Goal: Find specific page/section

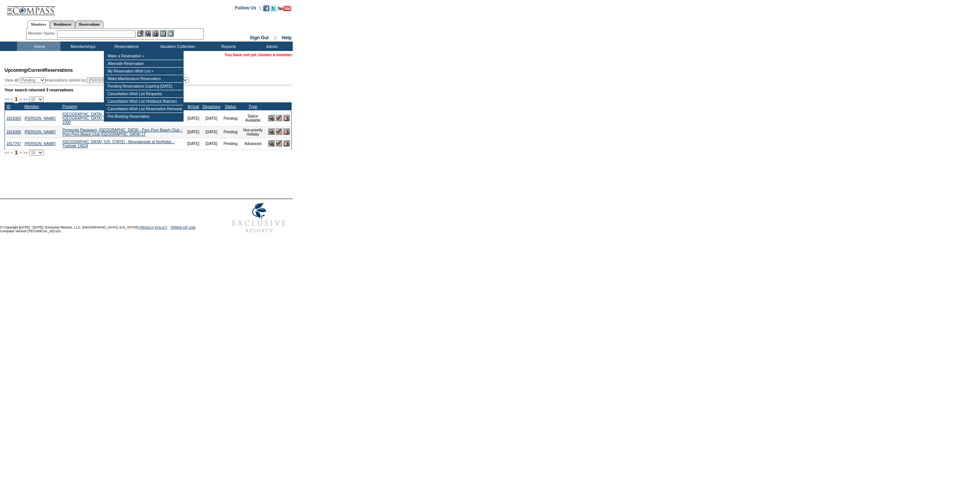
click at [119, 32] on input "text" at bounding box center [96, 34] width 79 height 8
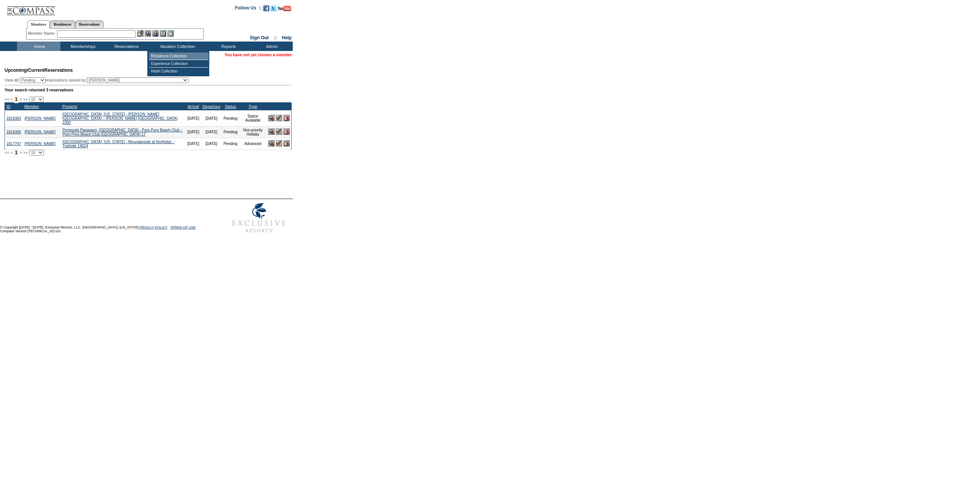
click at [155, 58] on td "Residence Collection" at bounding box center [178, 57] width 59 height 8
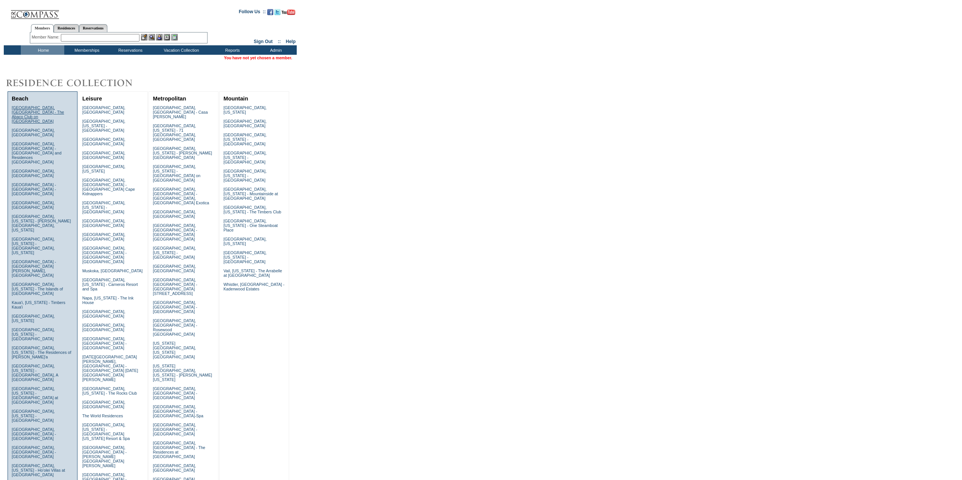
click at [26, 111] on link "[GEOGRAPHIC_DATA], [GEOGRAPHIC_DATA] - The Abaco Club on [GEOGRAPHIC_DATA]" at bounding box center [38, 114] width 53 height 18
